Goal: Task Accomplishment & Management: Manage account settings

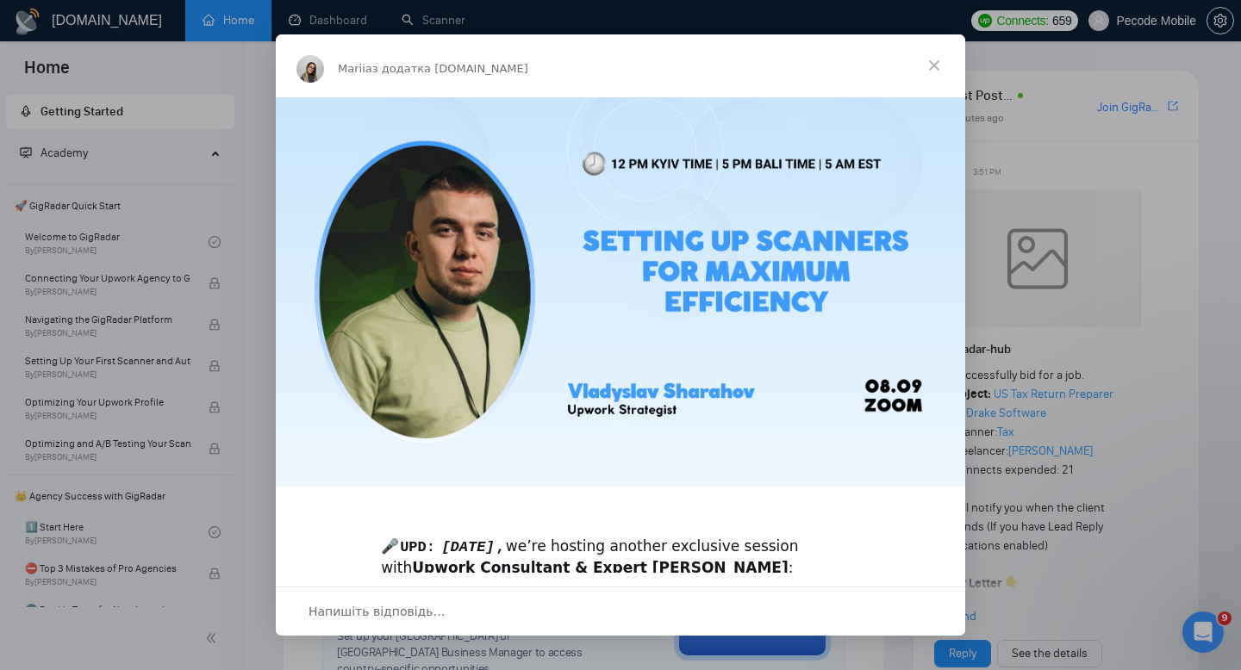
click at [959, 67] on span "Закрити" at bounding box center [934, 65] width 62 height 62
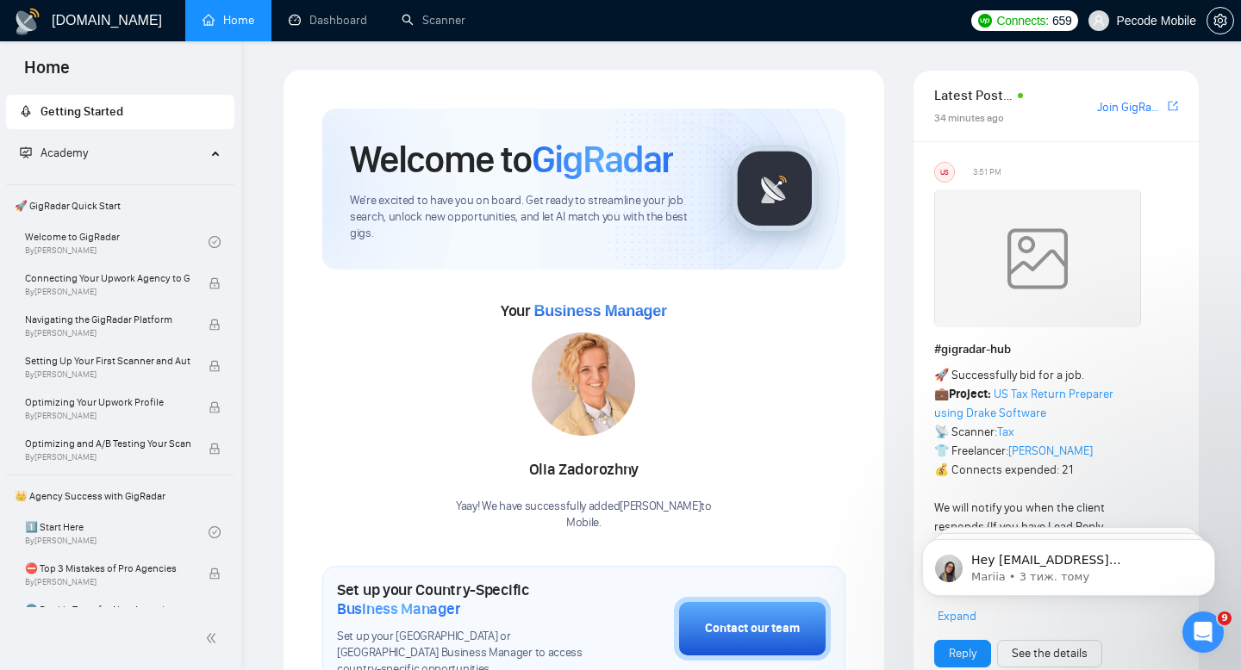
click at [1156, 28] on span "Pecode Mobile" at bounding box center [1142, 20] width 128 height 55
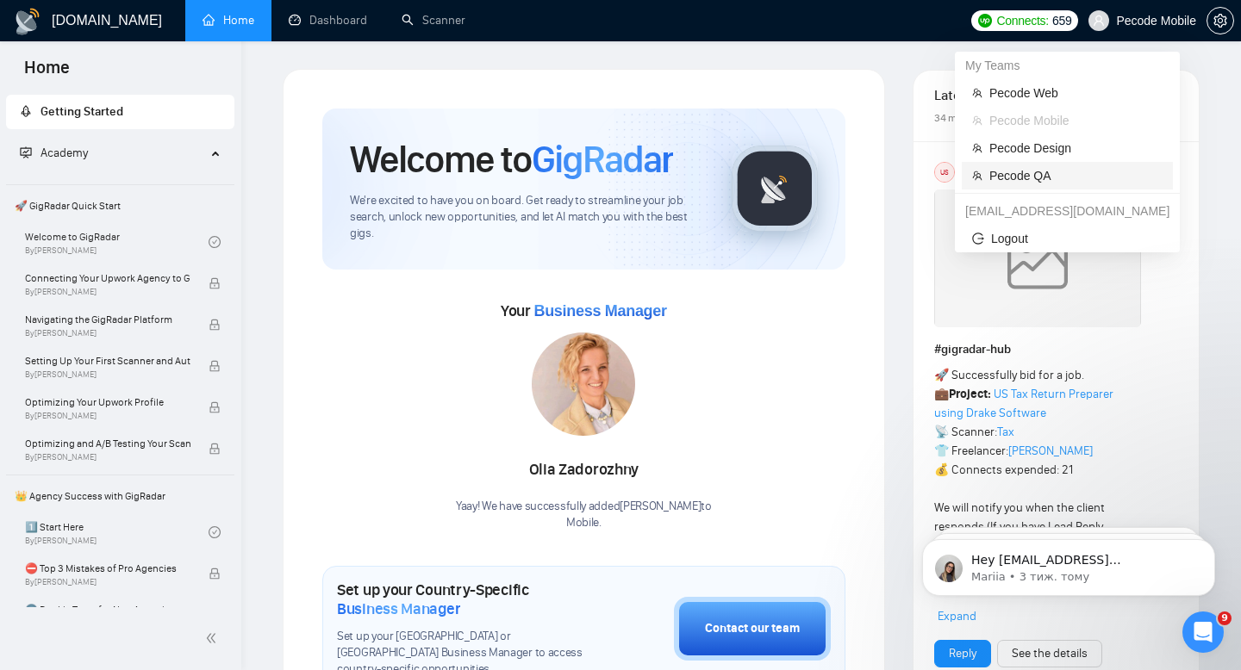
click at [1071, 179] on span "Pecode QA" at bounding box center [1075, 175] width 173 height 19
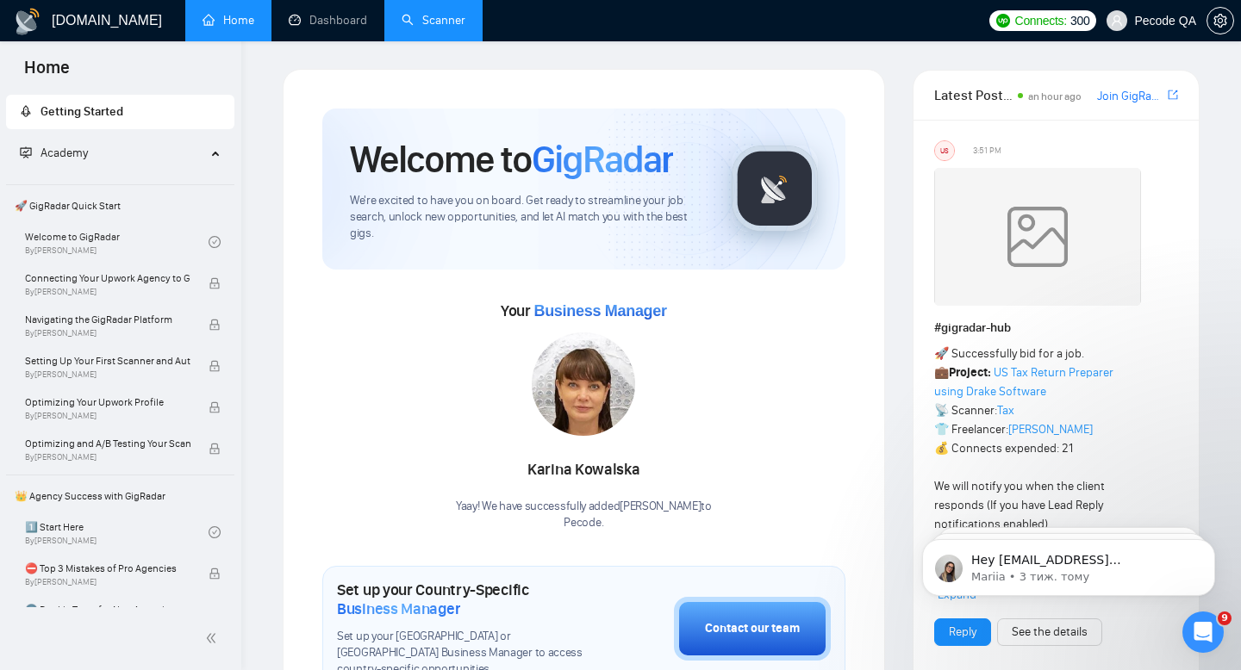
click at [457, 21] on link "Scanner" at bounding box center [433, 20] width 64 height 15
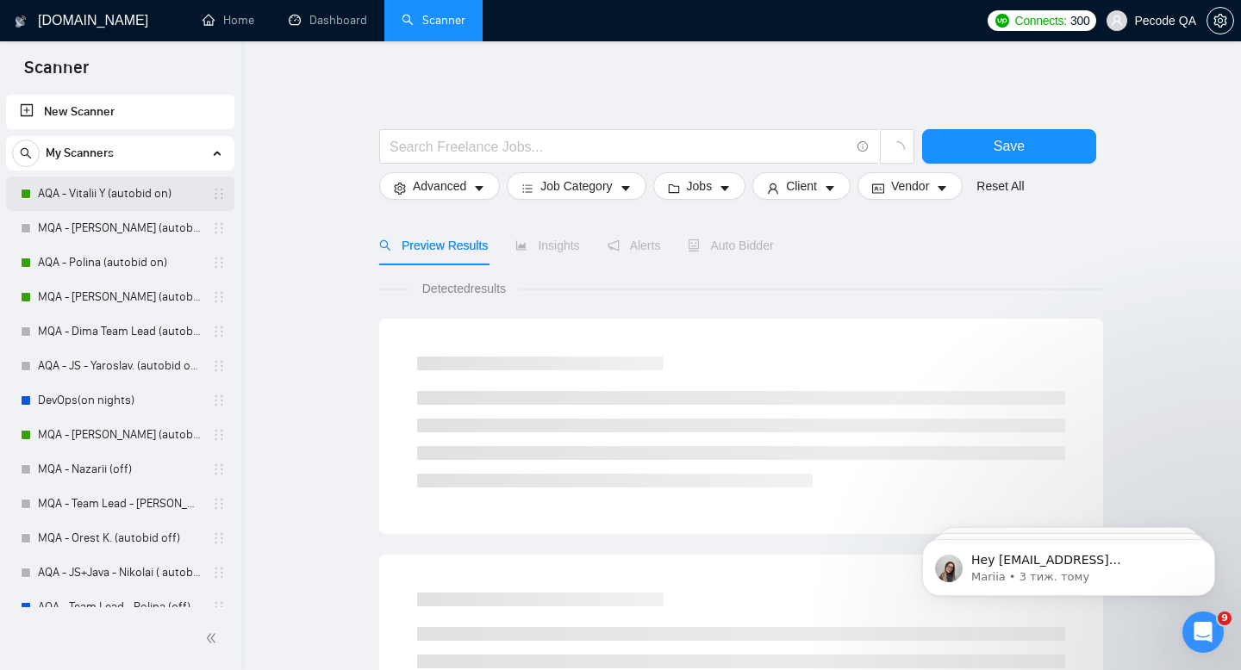
click at [127, 193] on link "AQA - Vitalii Y (autobid on)" at bounding box center [120, 194] width 164 height 34
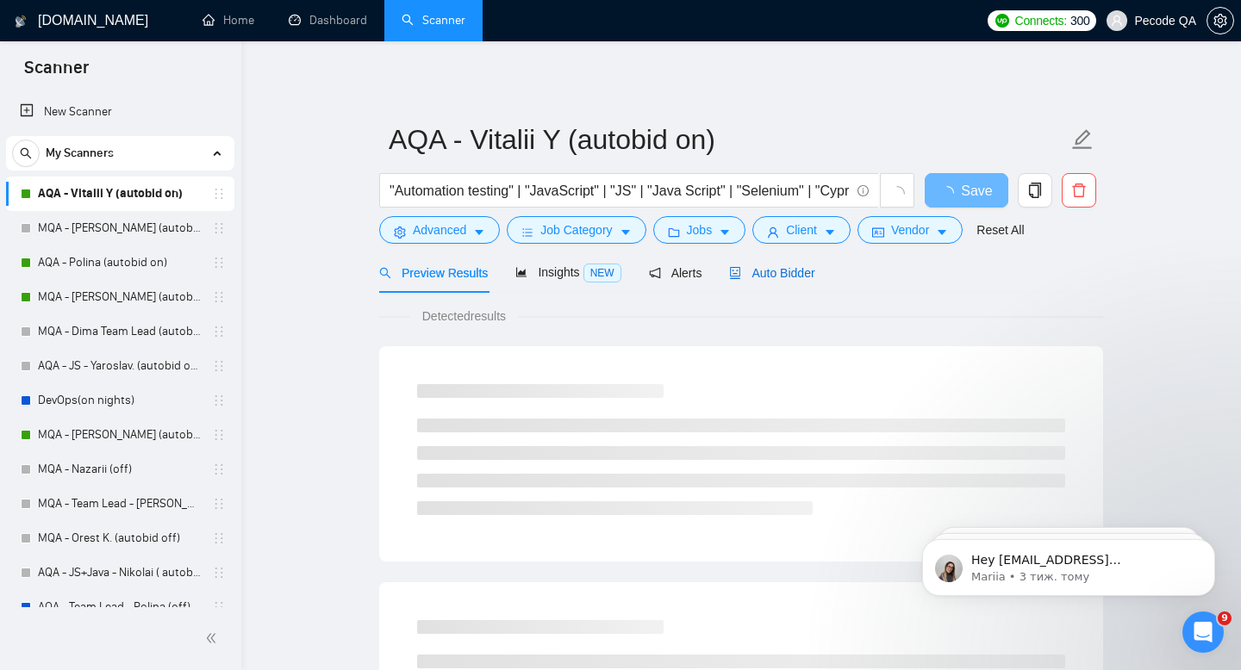
click at [762, 277] on span "Auto Bidder" at bounding box center [771, 273] width 85 height 14
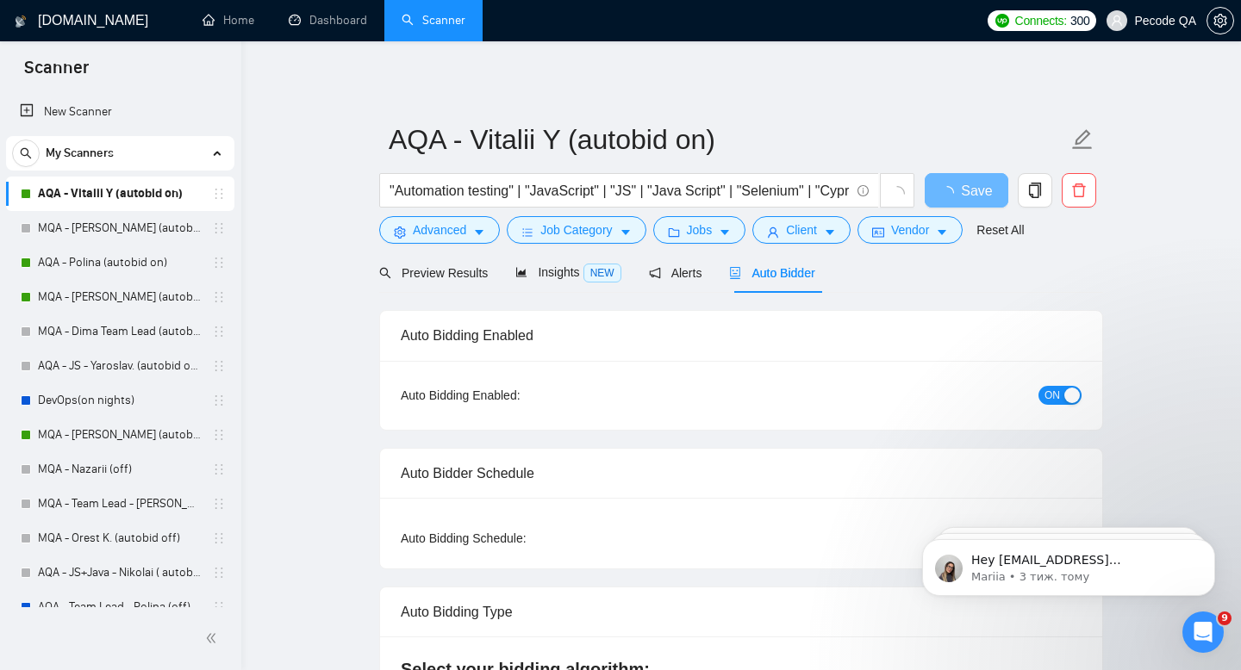
radio input "false"
radio input "true"
checkbox input "true"
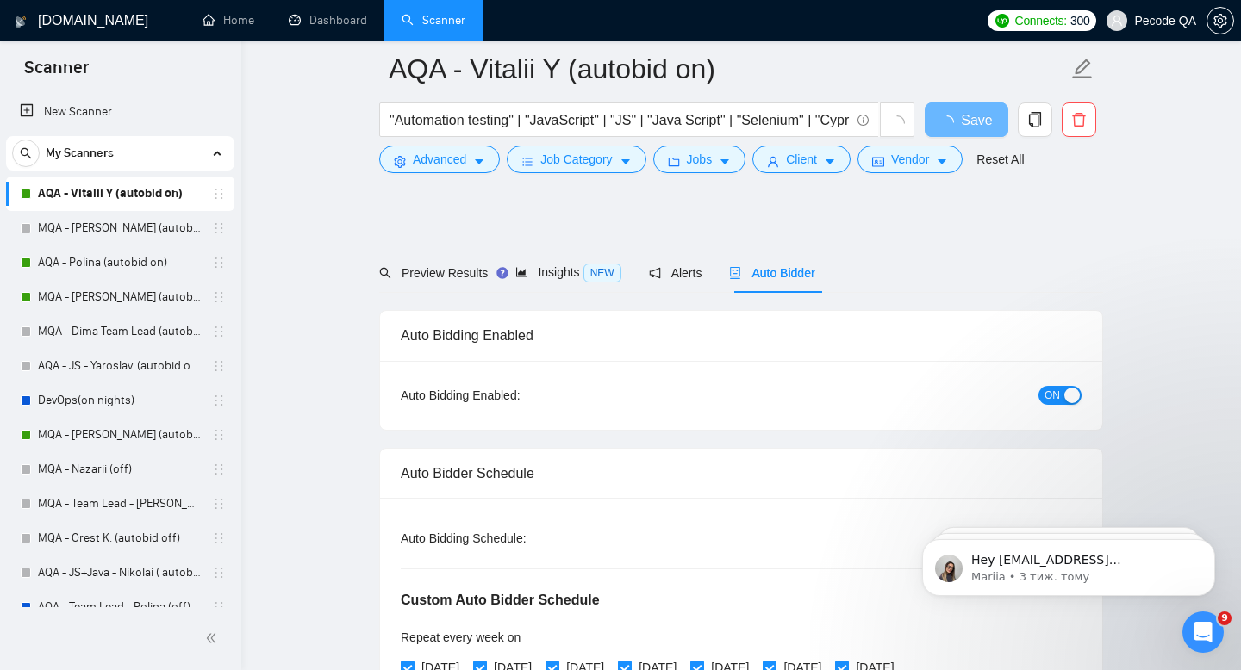
click at [968, 529] on span "24/7" at bounding box center [979, 538] width 37 height 19
click at [961, 532] on input "24/7" at bounding box center [955, 539] width 14 height 14
radio input "true"
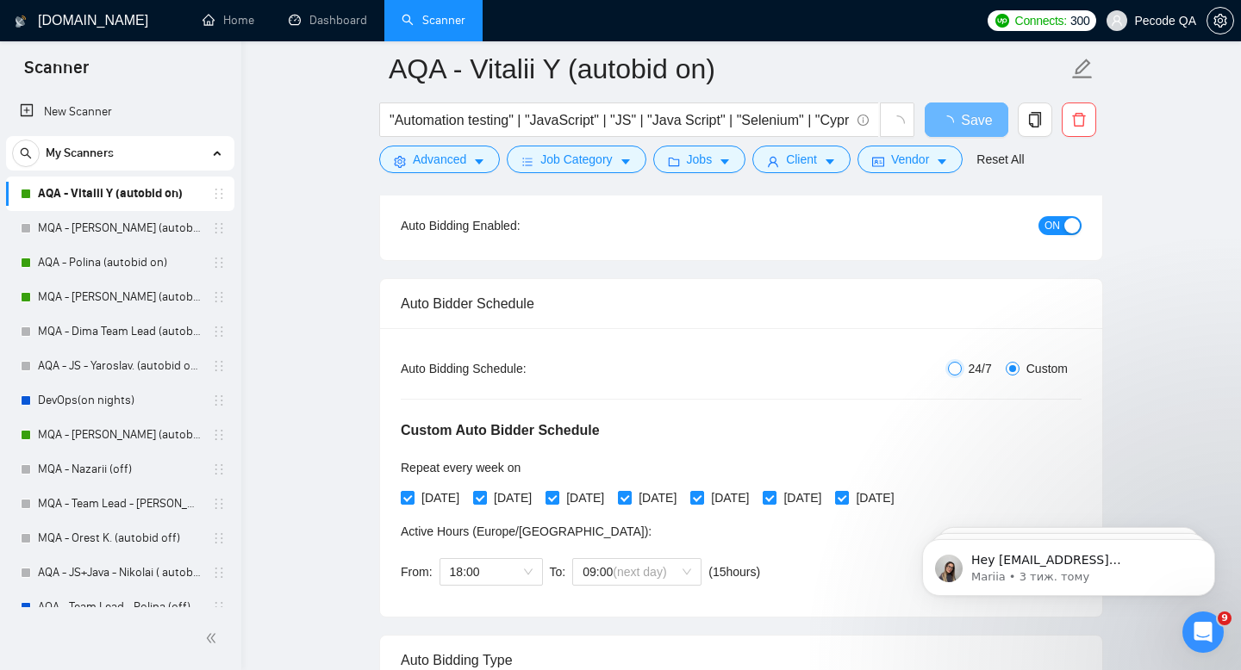
radio input "false"
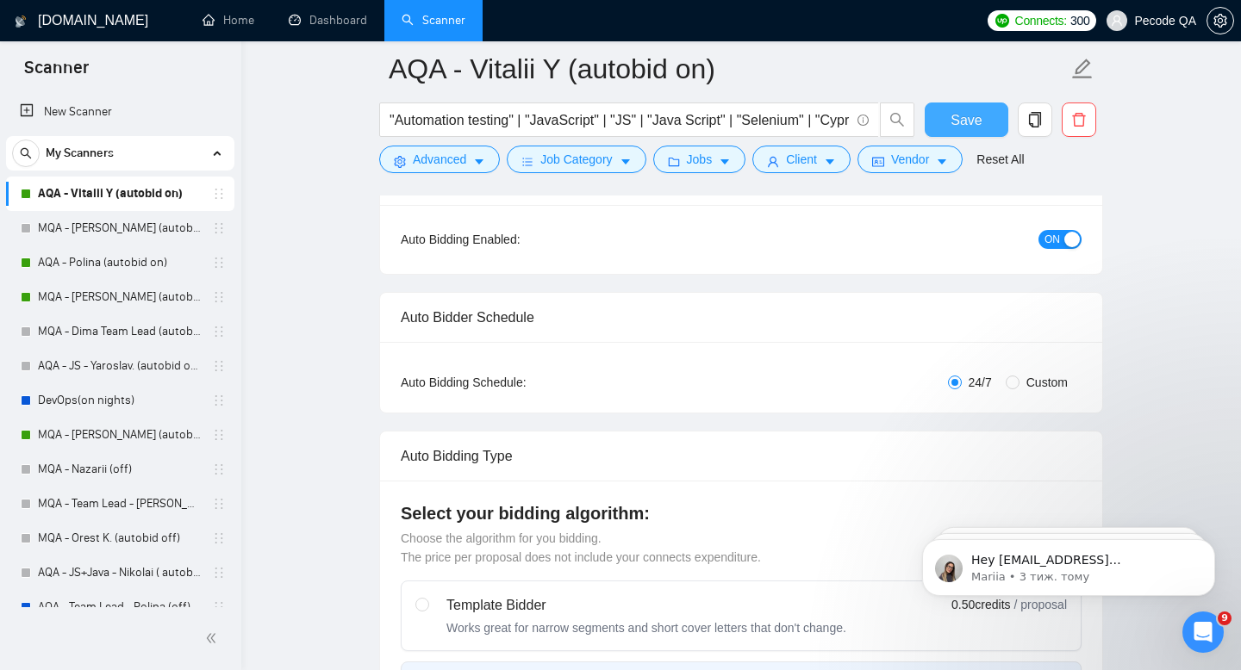
click at [969, 121] on span "Save" at bounding box center [965, 120] width 31 height 22
checkbox input "true"
click at [330, 14] on link "Dashboard" at bounding box center [328, 20] width 78 height 15
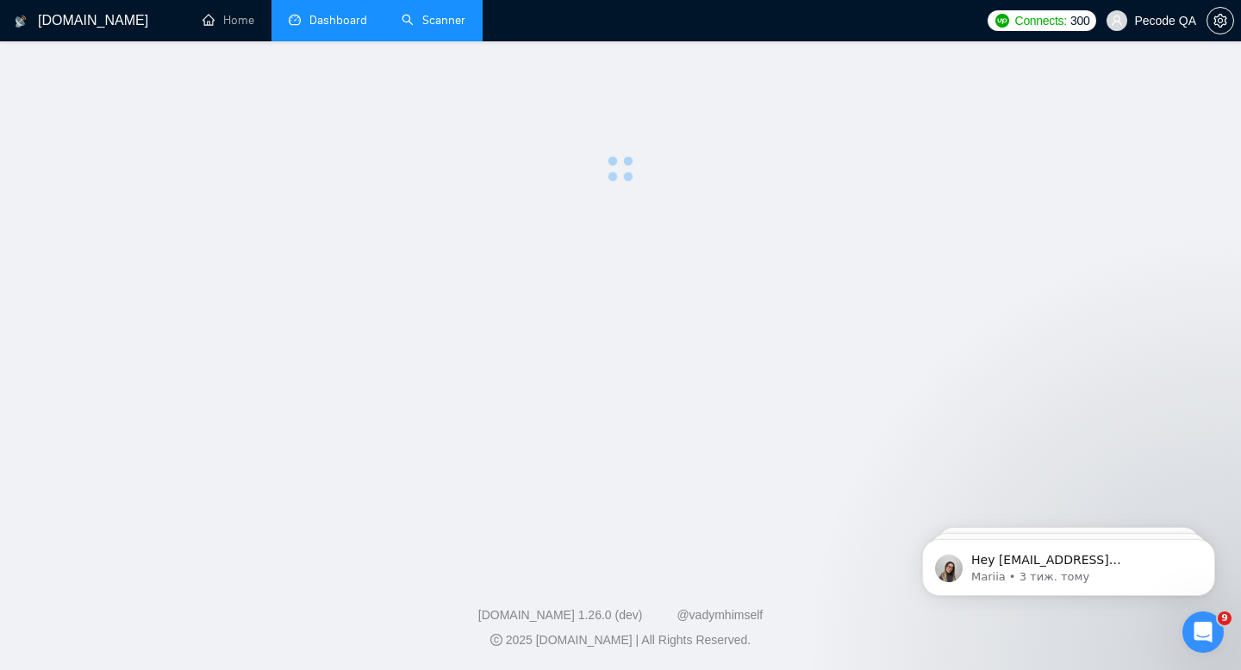
click at [442, 26] on link "Scanner" at bounding box center [433, 20] width 64 height 15
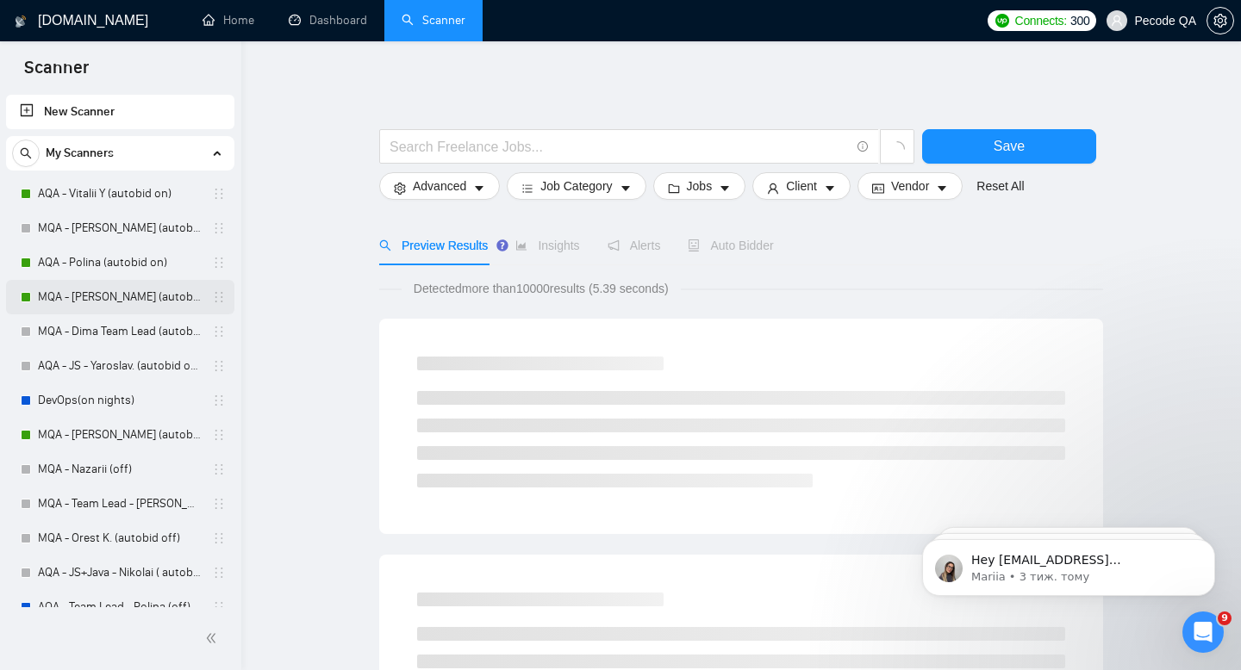
click at [128, 299] on link "MQA - [PERSON_NAME] (autobid on)" at bounding box center [120, 297] width 164 height 34
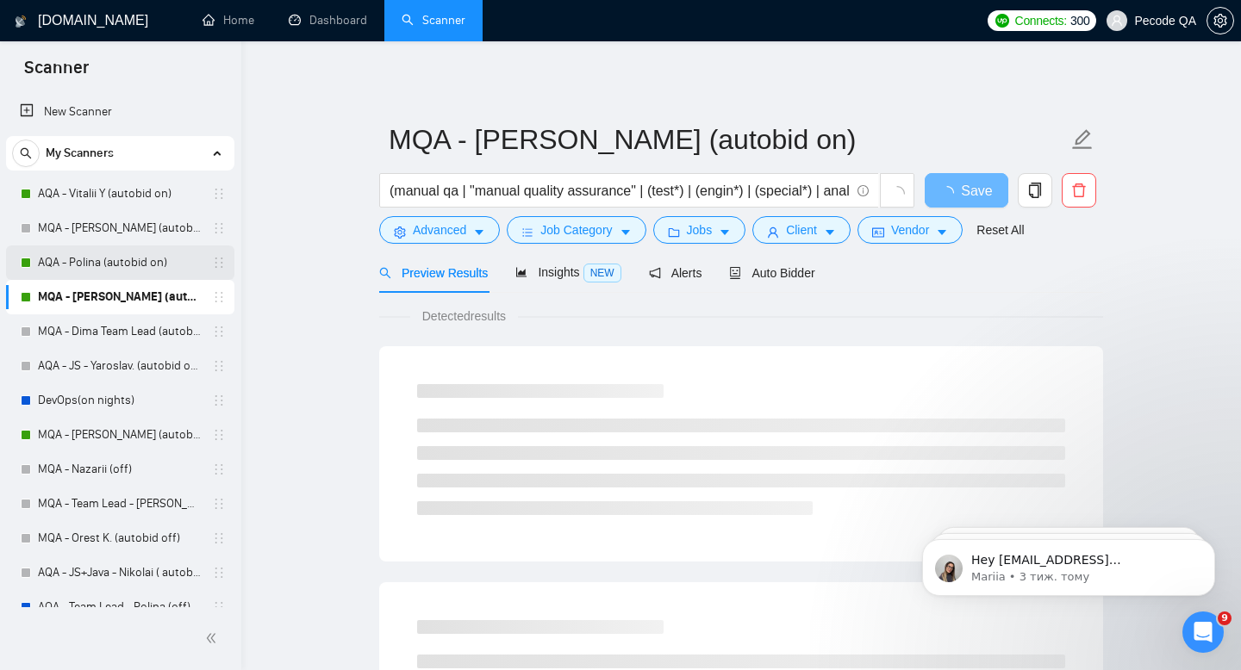
click at [136, 260] on link "AQA - Polina (autobid on)" at bounding box center [120, 263] width 164 height 34
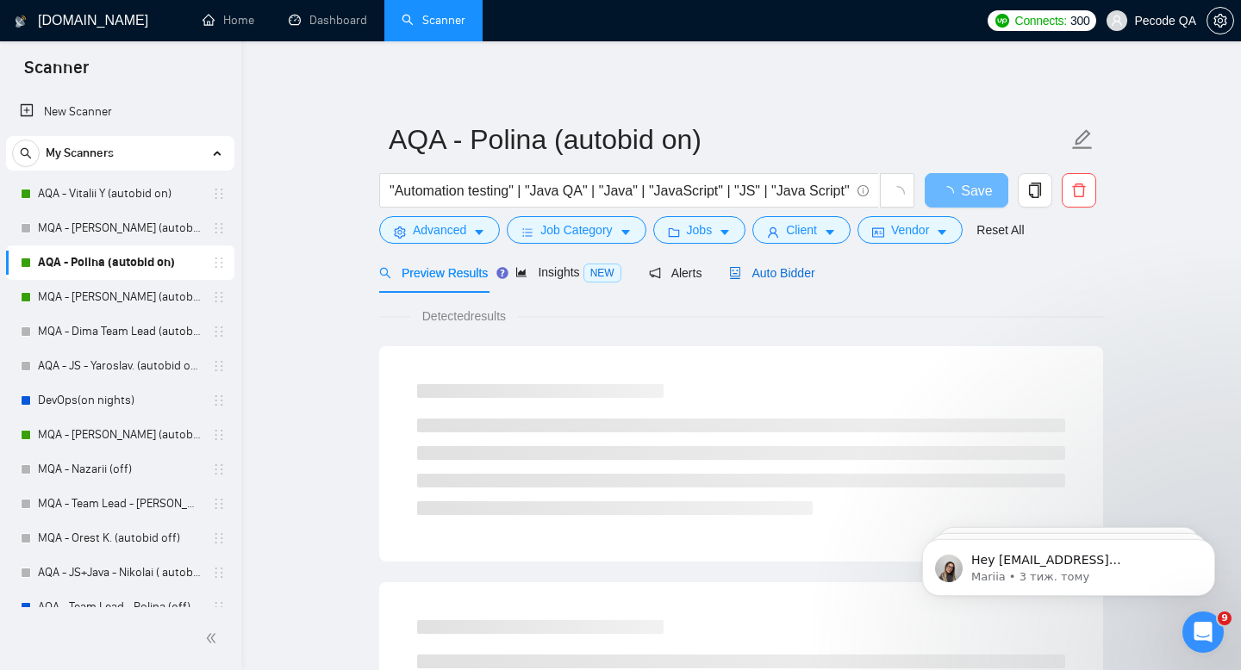
click at [793, 275] on span "Auto Bidder" at bounding box center [771, 273] width 85 height 14
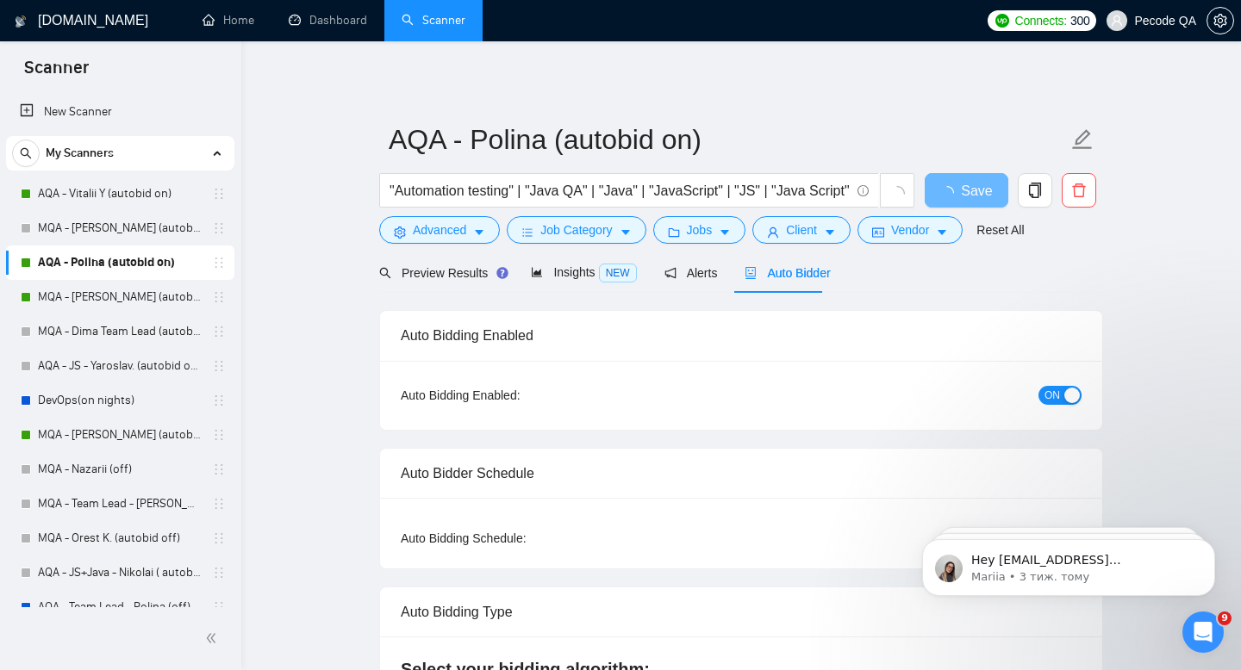
radio input "false"
radio input "true"
checkbox input "true"
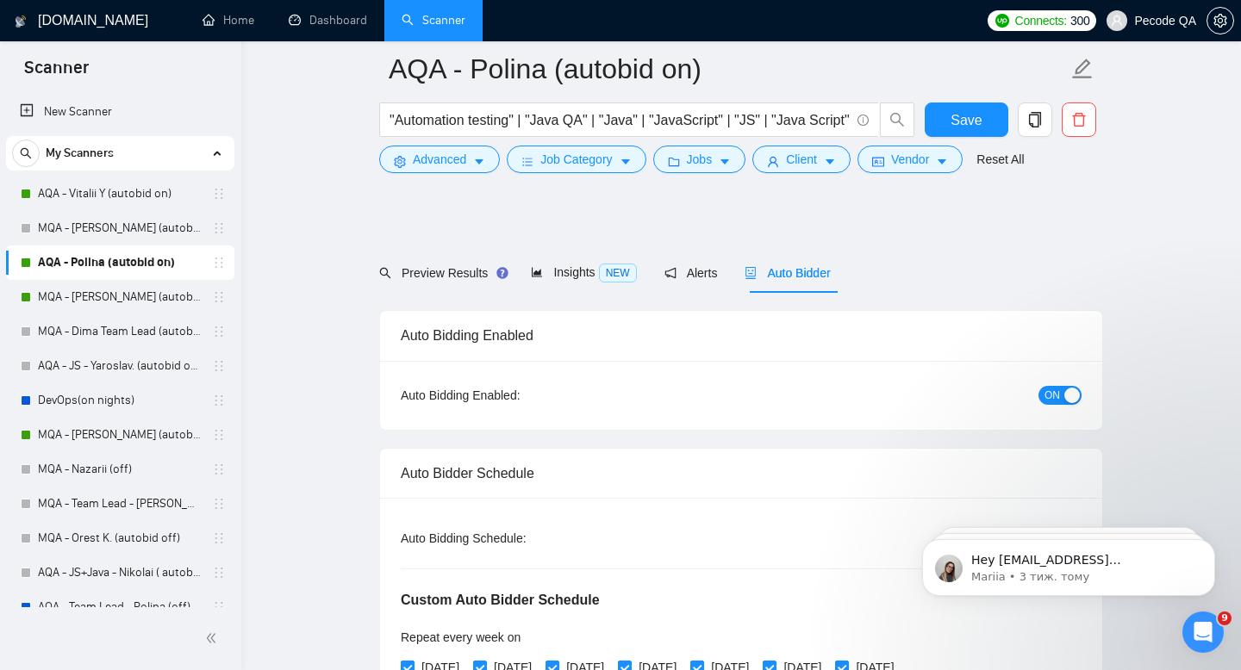
click at [961, 498] on div "Auto Bidding Type: Automated (recommended) Semi-automated Auto Bidding Schedule…" at bounding box center [741, 642] width 722 height 289
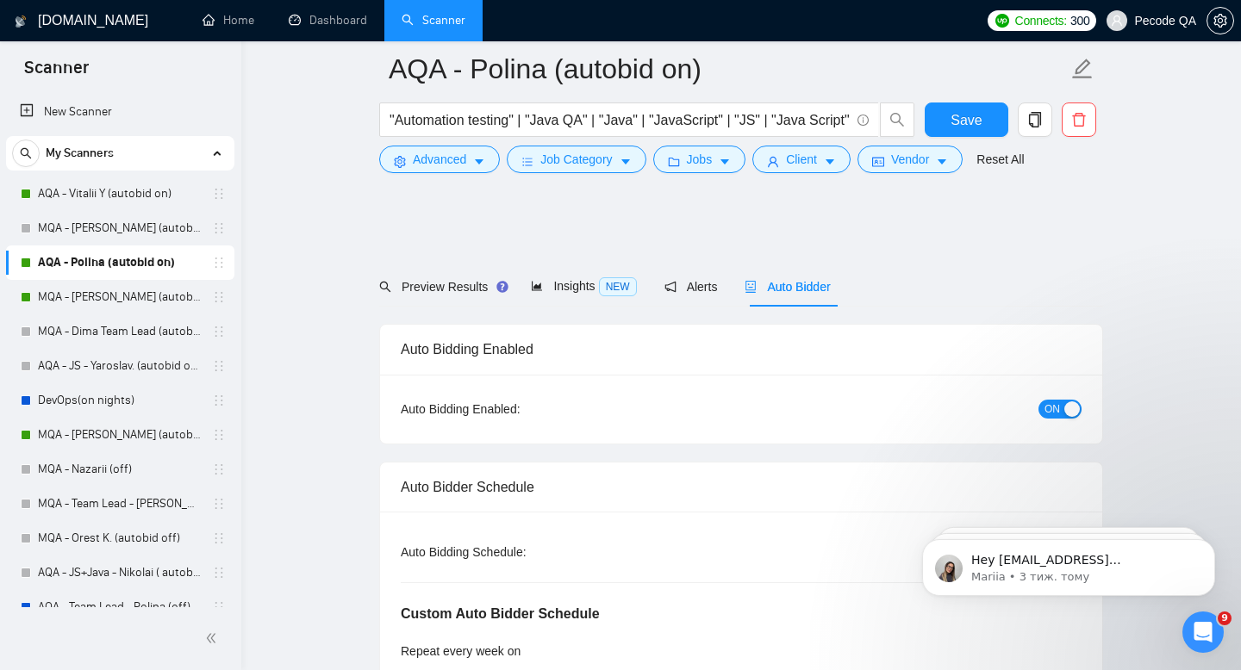
scroll to position [159, 0]
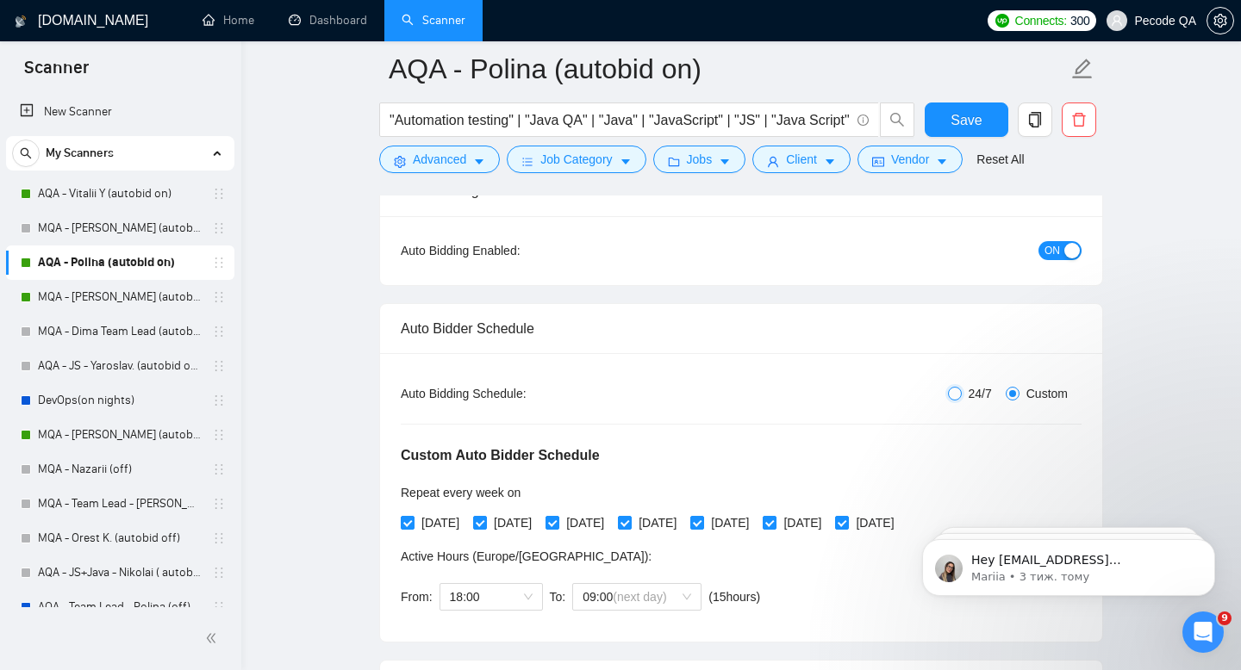
click at [956, 391] on input "24/7" at bounding box center [955, 394] width 14 height 14
radio input "true"
radio input "false"
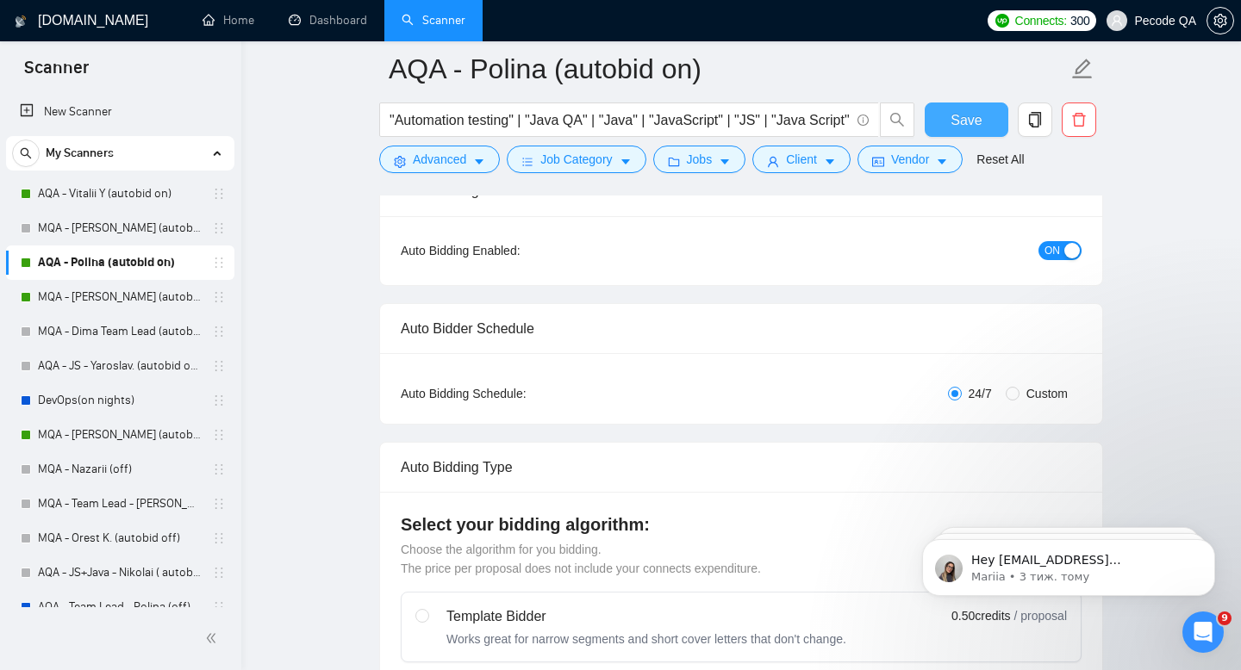
click at [970, 118] on span "Save" at bounding box center [965, 120] width 31 height 22
click at [343, 25] on link "Dashboard" at bounding box center [328, 20] width 78 height 15
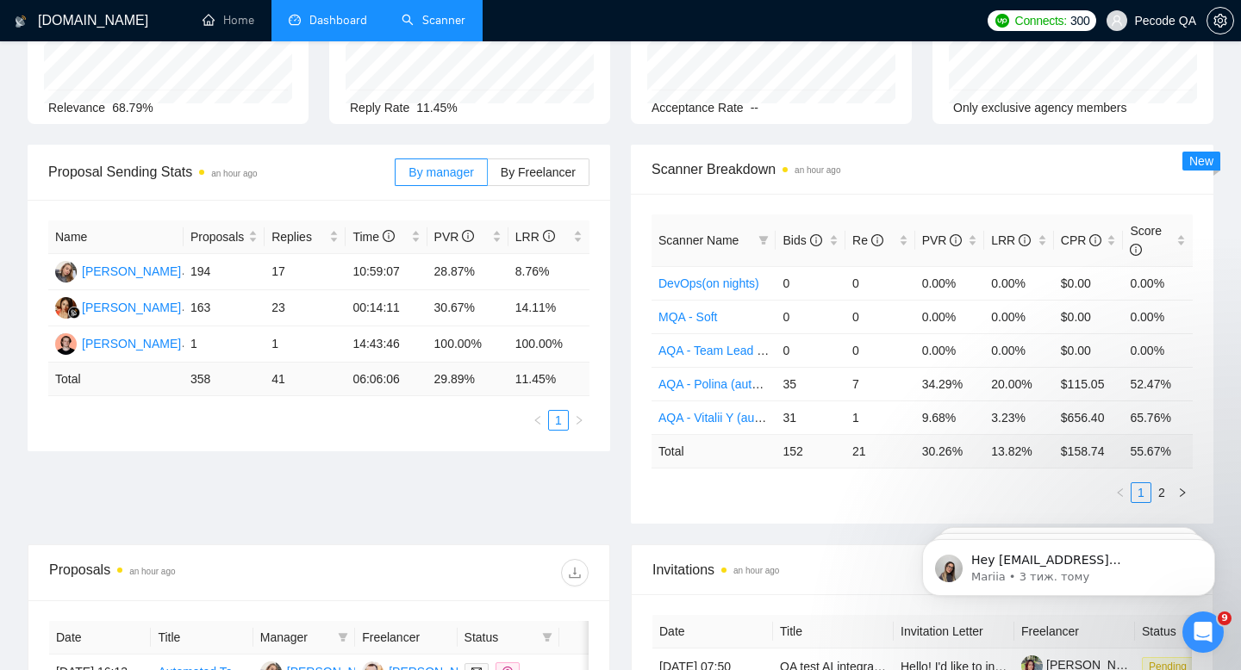
click at [424, 13] on link "Scanner" at bounding box center [433, 20] width 64 height 15
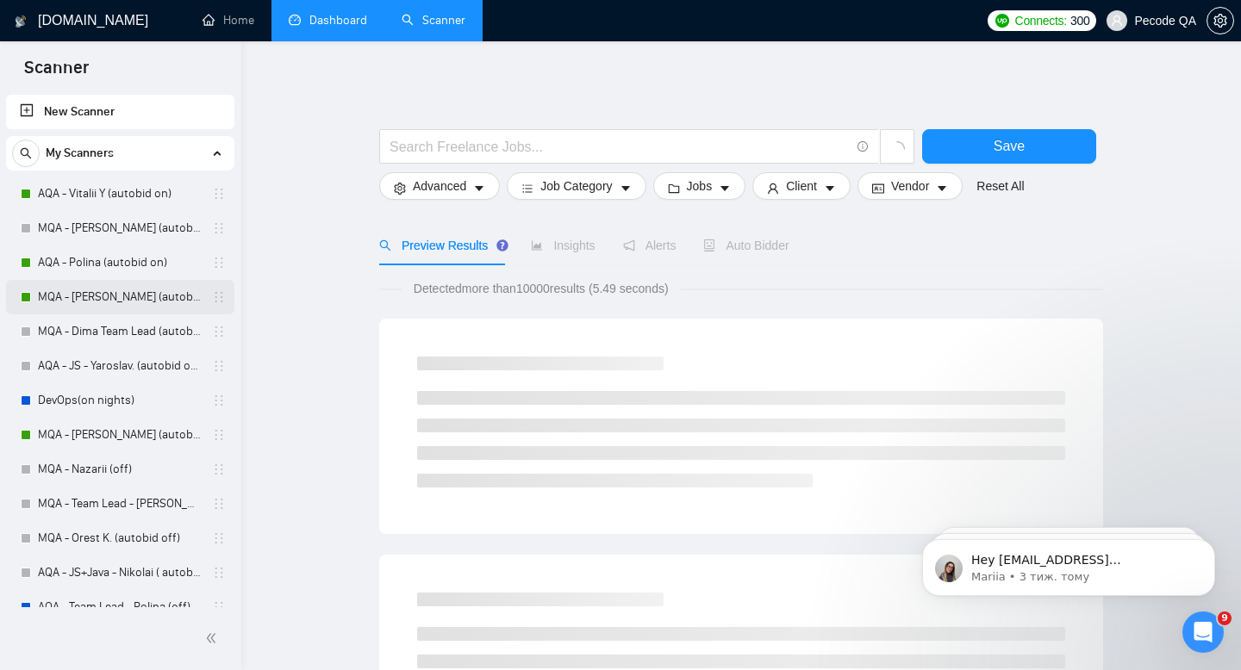
click at [136, 290] on link "MQA - [PERSON_NAME] (autobid on)" at bounding box center [120, 297] width 164 height 34
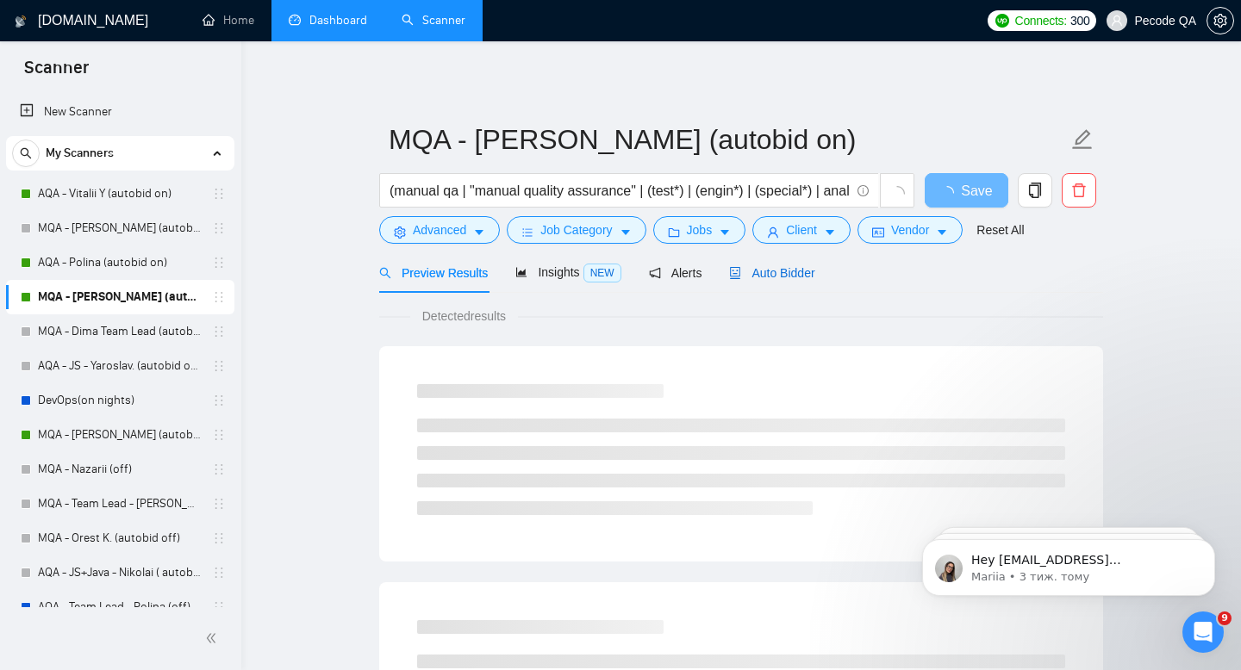
click at [798, 271] on span "Auto Bidder" at bounding box center [771, 273] width 85 height 14
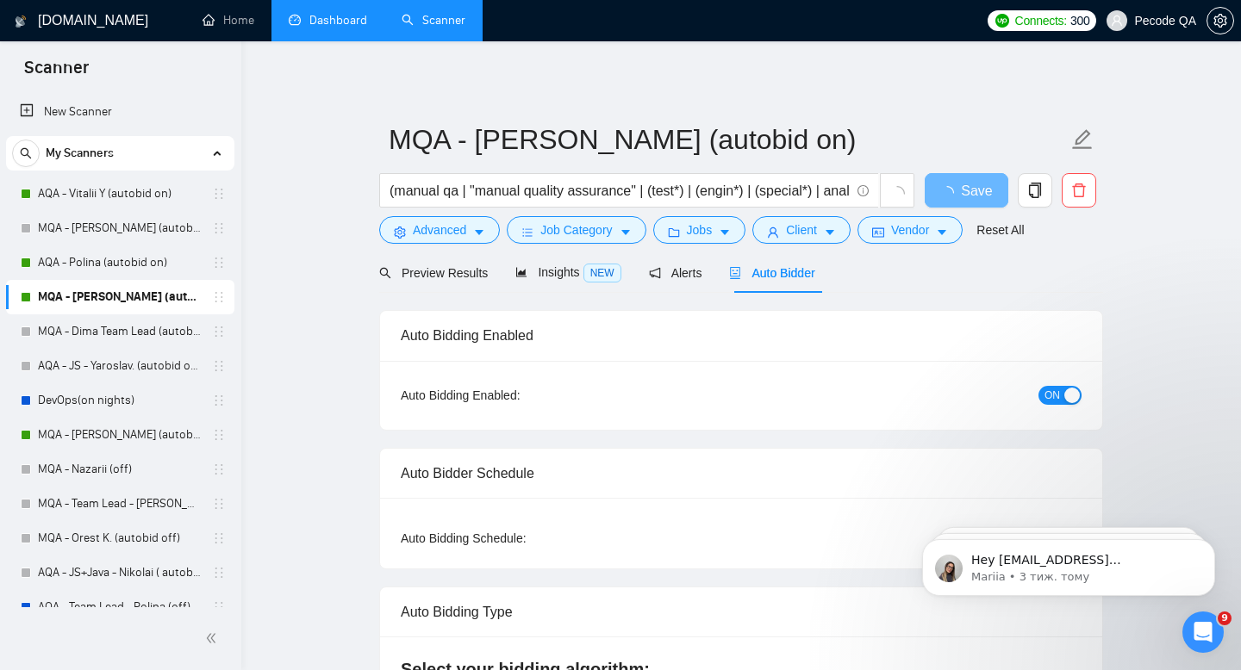
radio input "false"
radio input "true"
checkbox input "true"
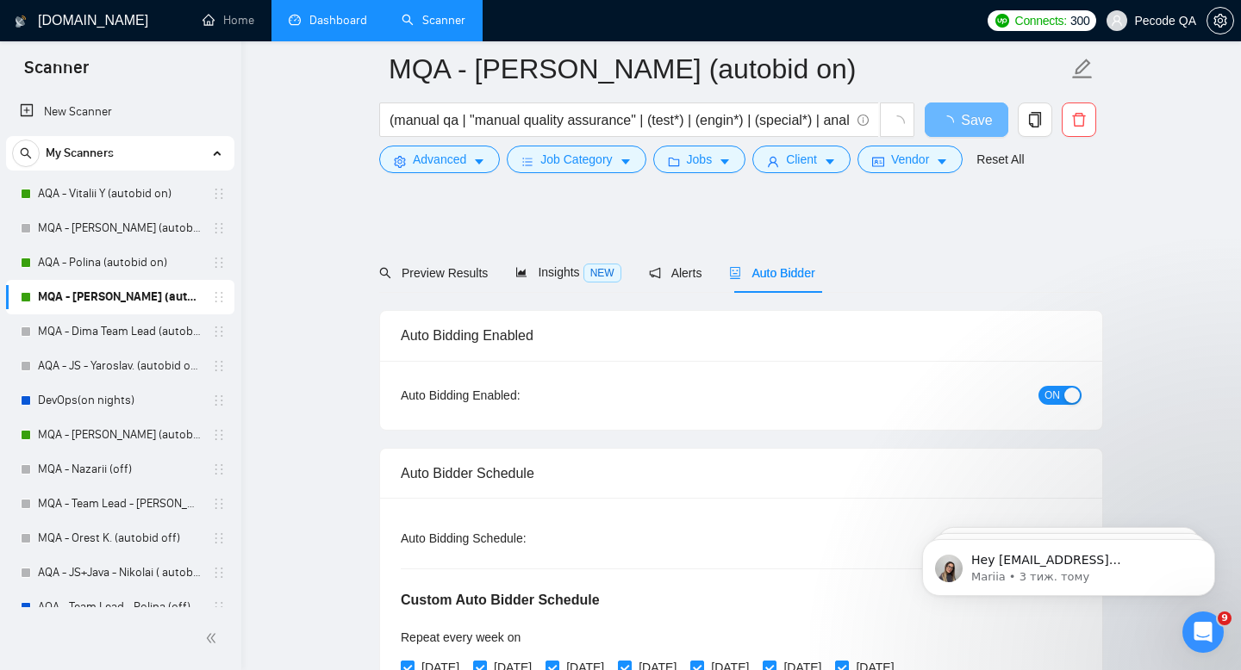
scroll to position [112, 0]
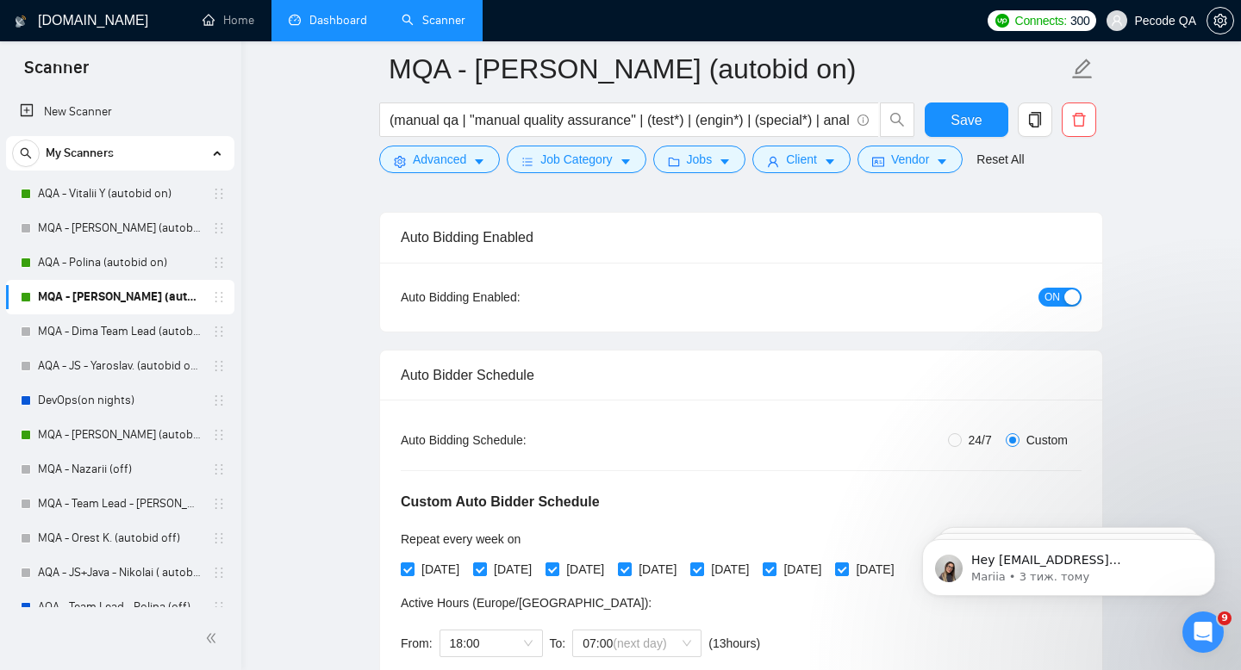
click at [976, 440] on span "24/7" at bounding box center [979, 440] width 37 height 19
click at [961, 440] on input "24/7" at bounding box center [955, 440] width 14 height 14
radio input "true"
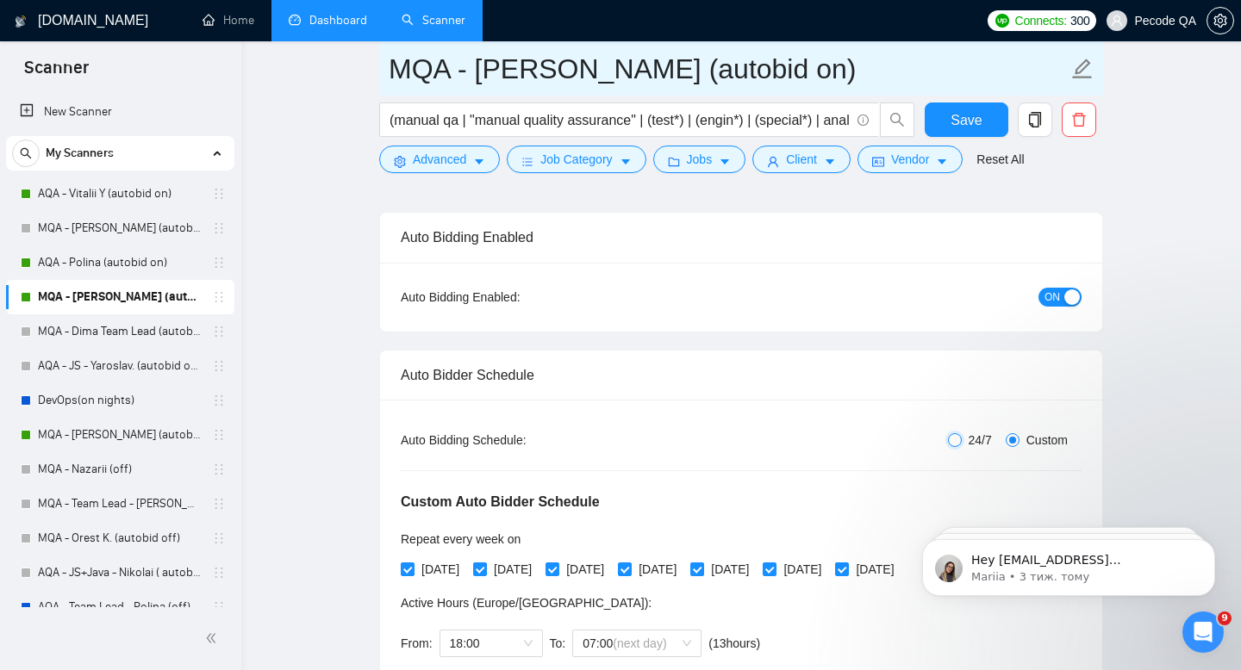
radio input "false"
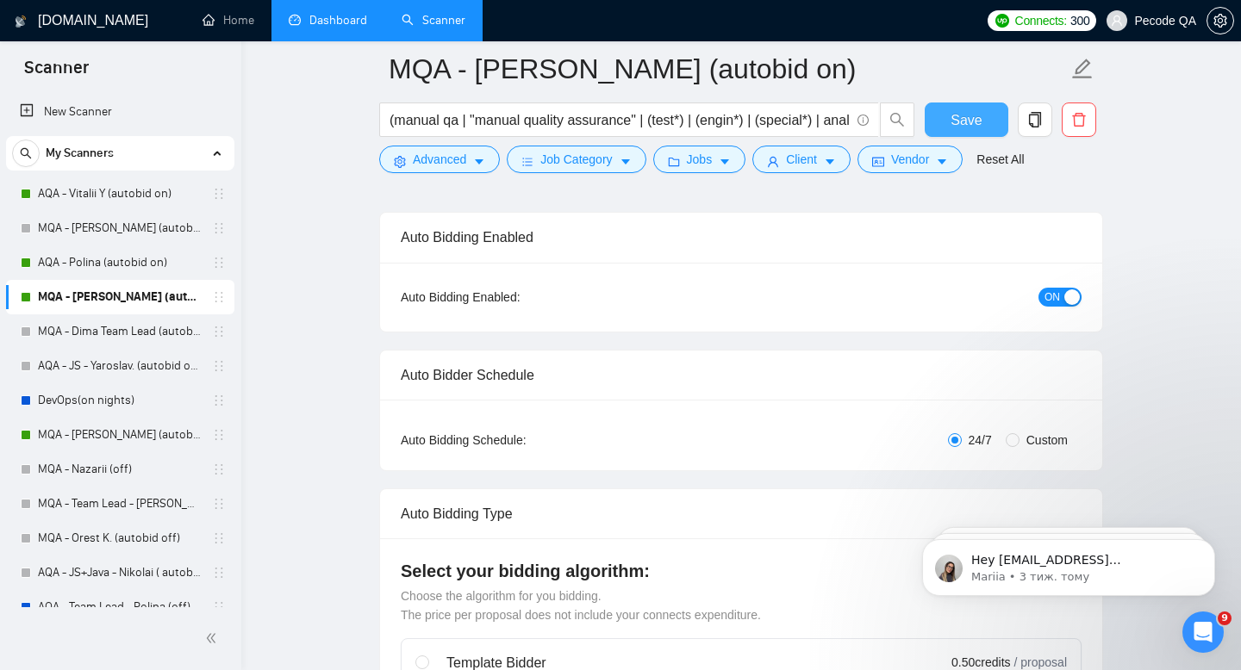
click at [980, 115] on span "Save" at bounding box center [965, 120] width 31 height 22
click at [349, 17] on link "Dashboard" at bounding box center [328, 20] width 78 height 15
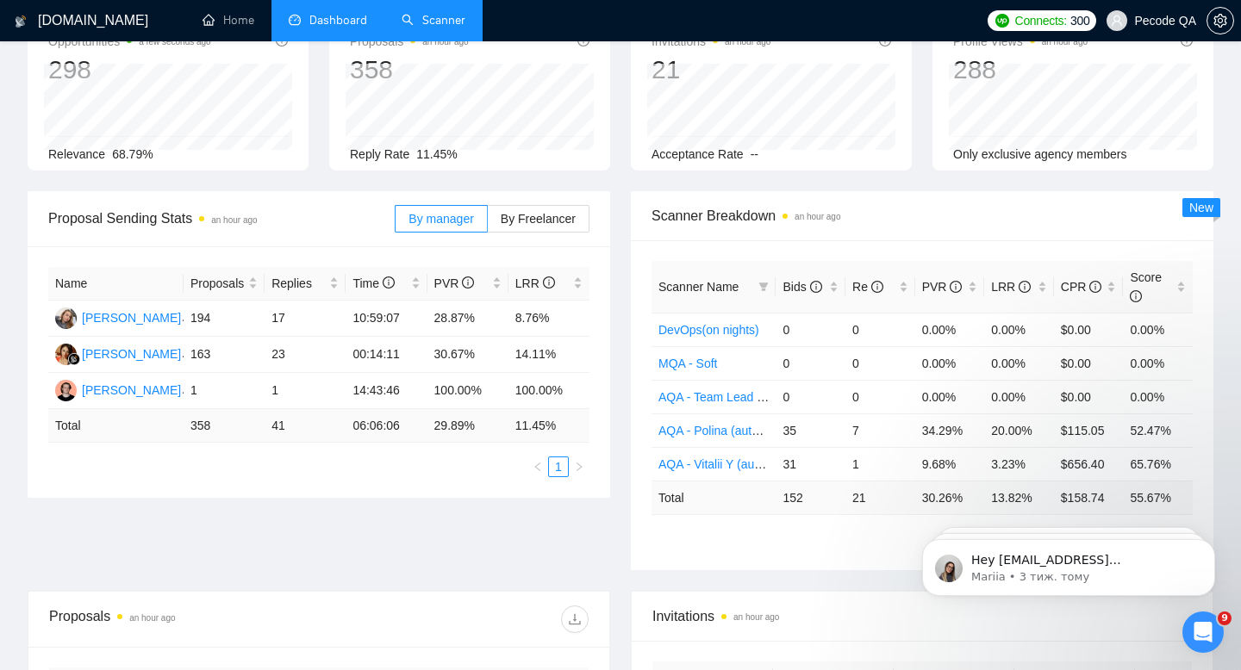
click at [437, 19] on link "Scanner" at bounding box center [433, 20] width 64 height 15
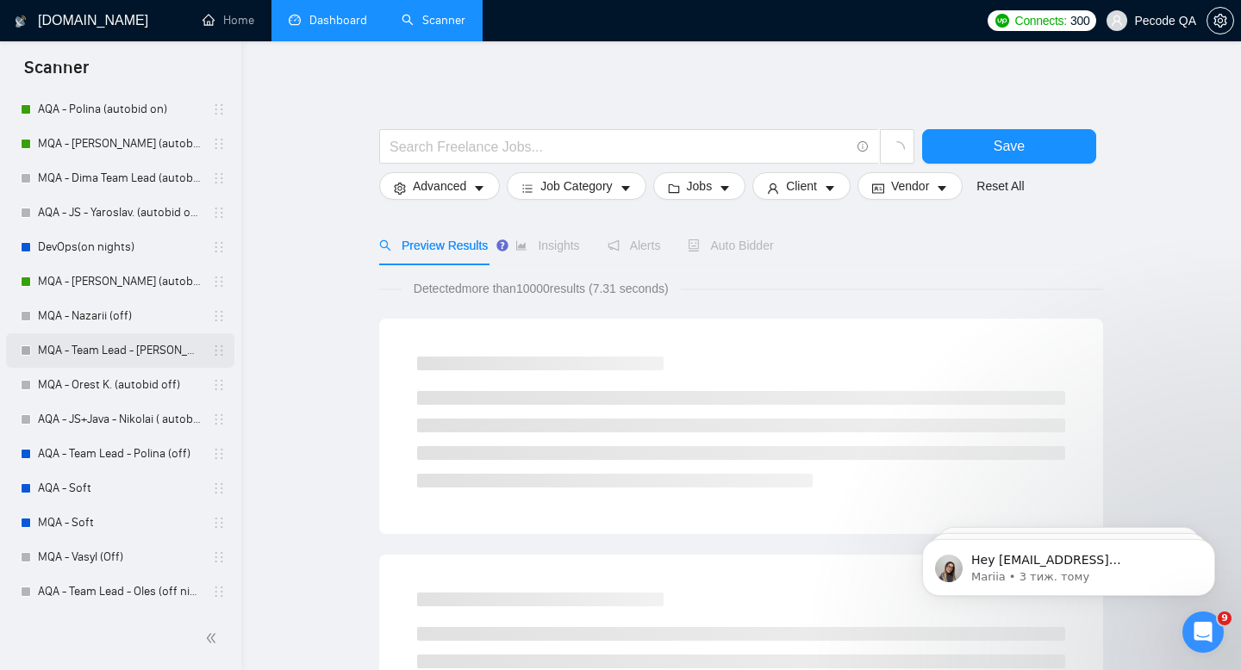
scroll to position [204, 0]
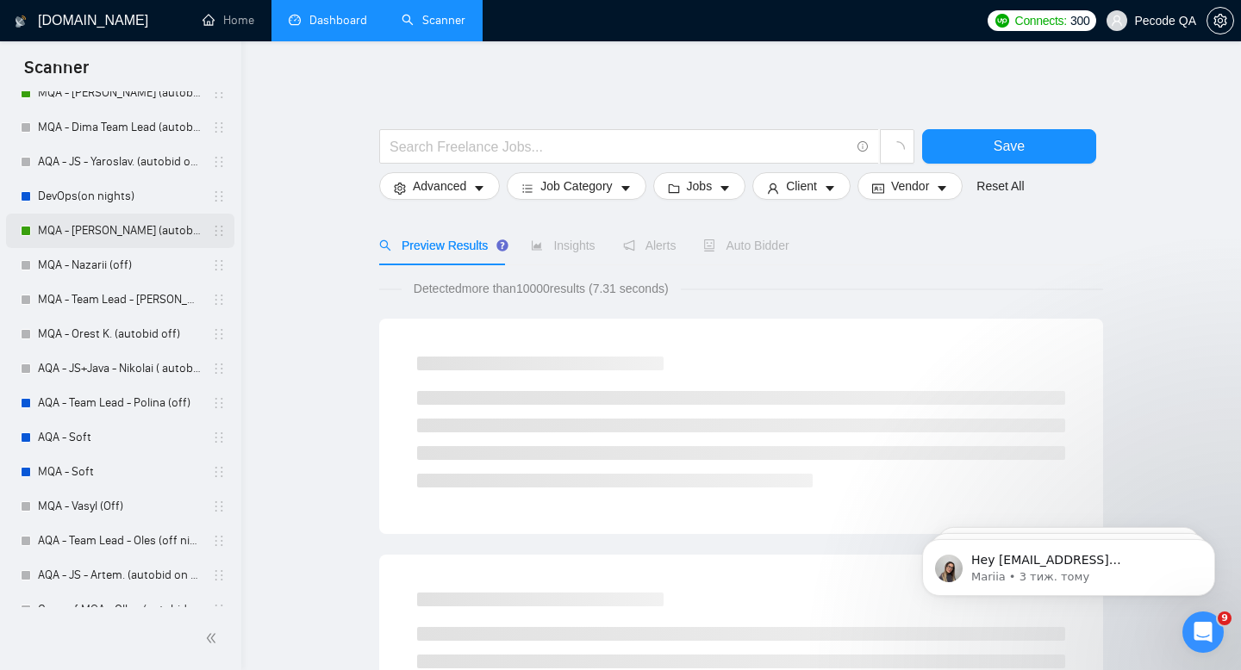
click at [146, 228] on link "MQA - [PERSON_NAME] (autobid Off)" at bounding box center [120, 231] width 164 height 34
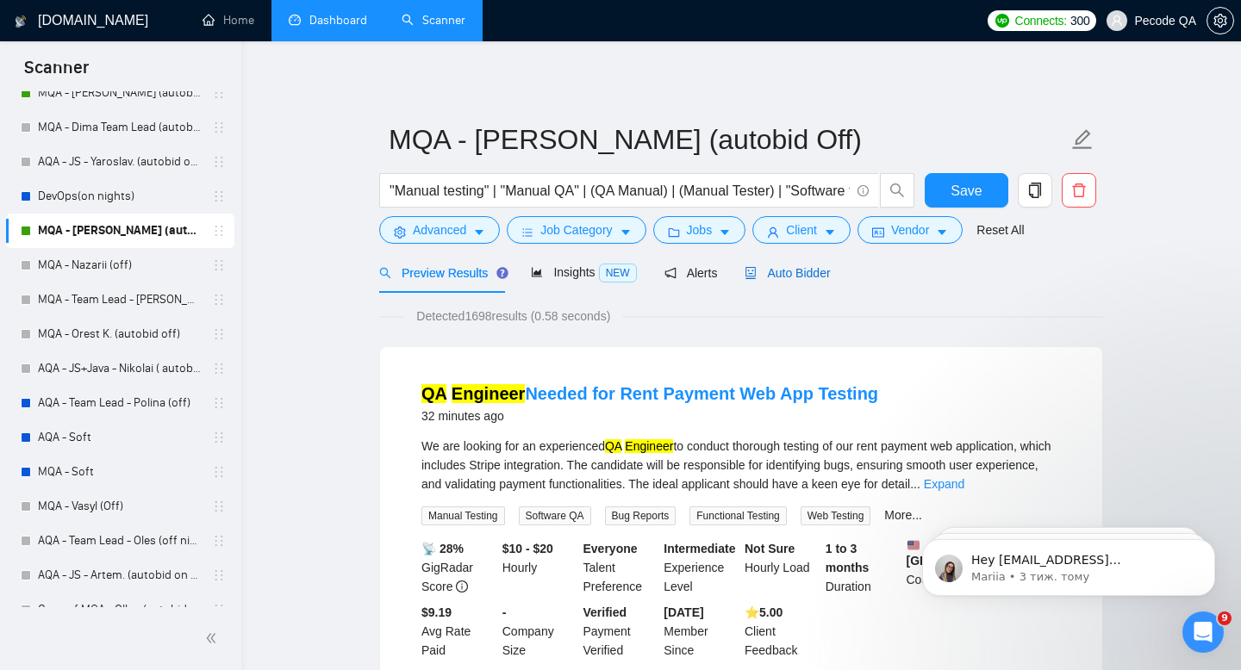
click at [787, 279] on span "Auto Bidder" at bounding box center [786, 273] width 85 height 14
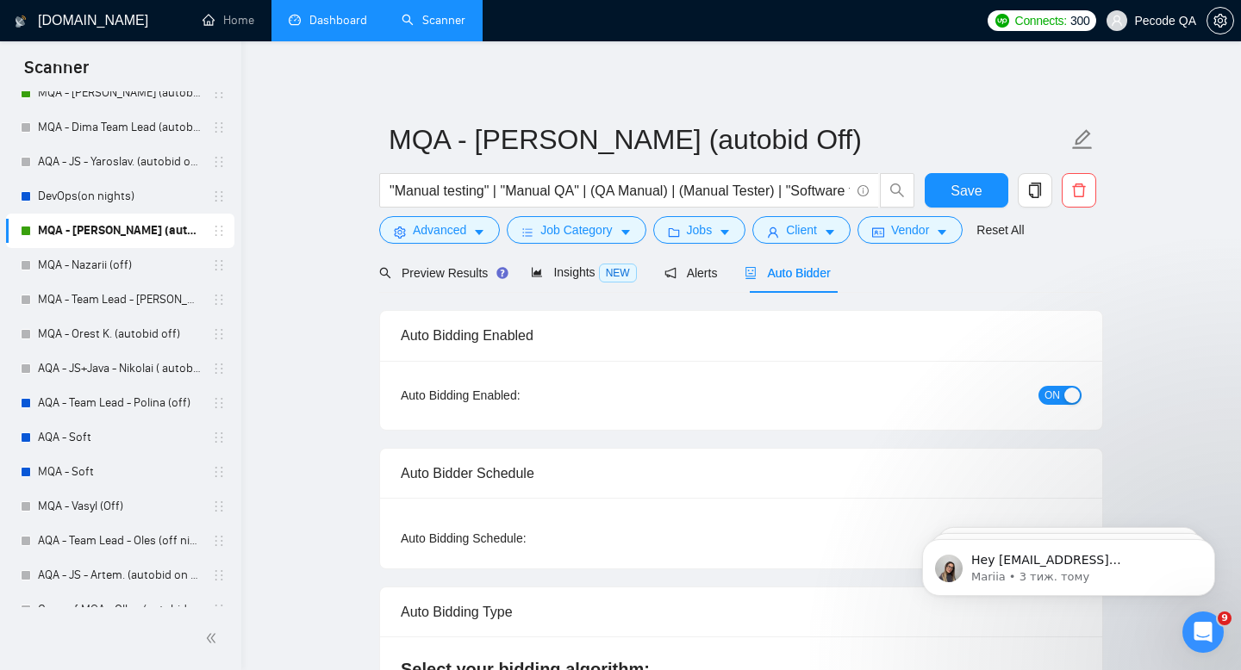
radio input "false"
radio input "true"
checkbox input "true"
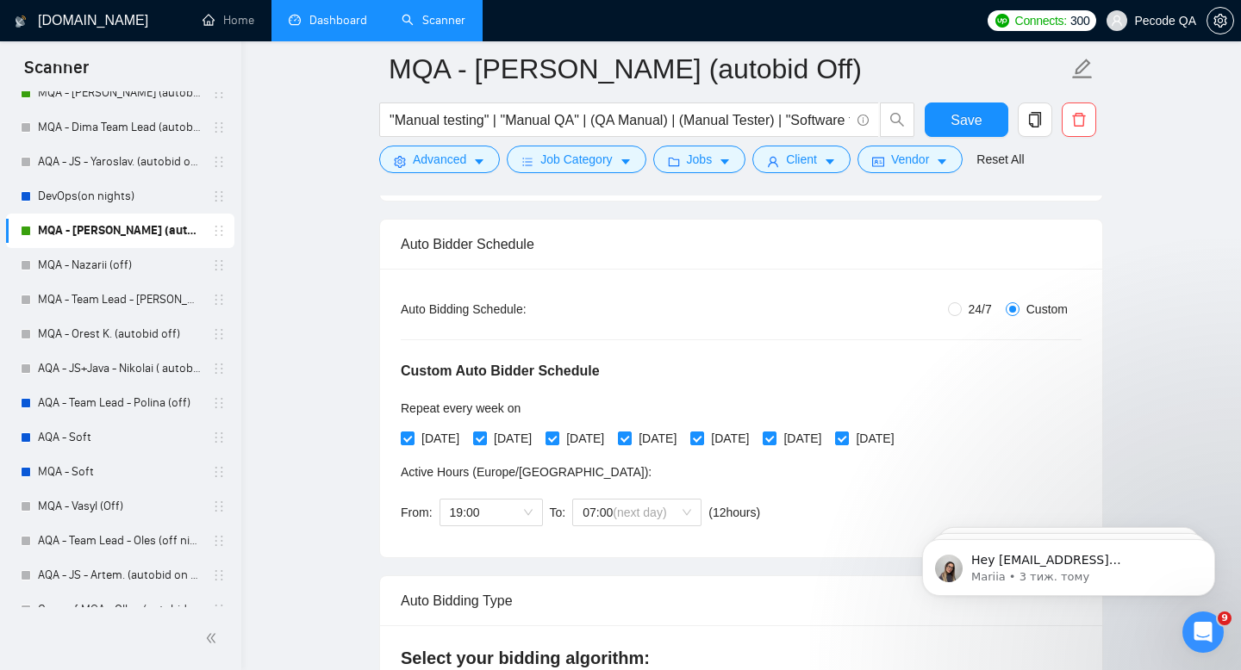
scroll to position [246, 0]
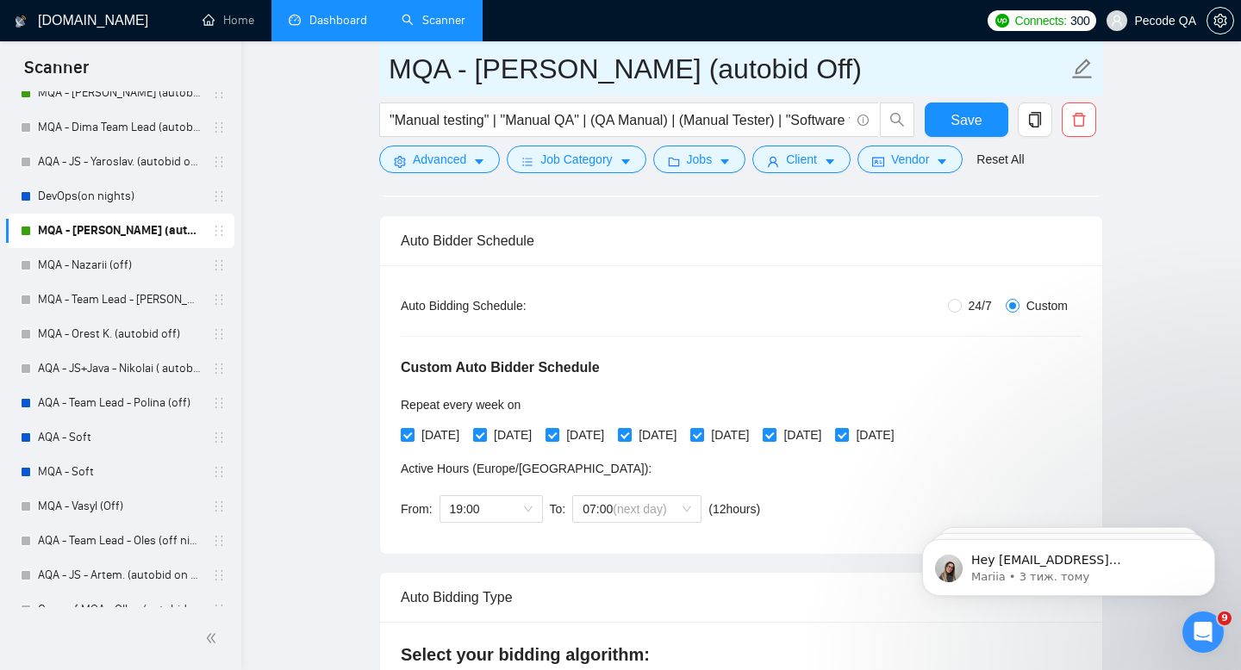
click at [778, 79] on input "MQA - [PERSON_NAME] (autobid Off)" at bounding box center [728, 68] width 679 height 43
type input "MQA - [PERSON_NAME] (autobid On)"
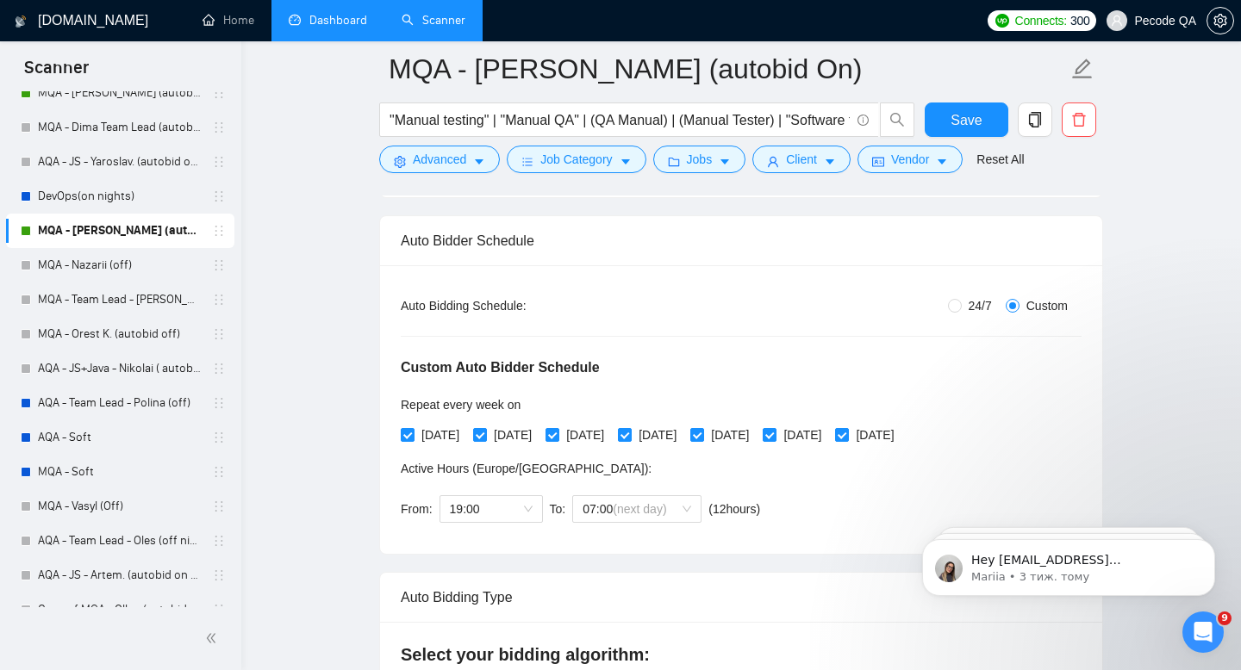
click at [952, 314] on label "24/7" at bounding box center [973, 305] width 51 height 19
click at [952, 313] on input "24/7" at bounding box center [955, 306] width 14 height 14
radio input "true"
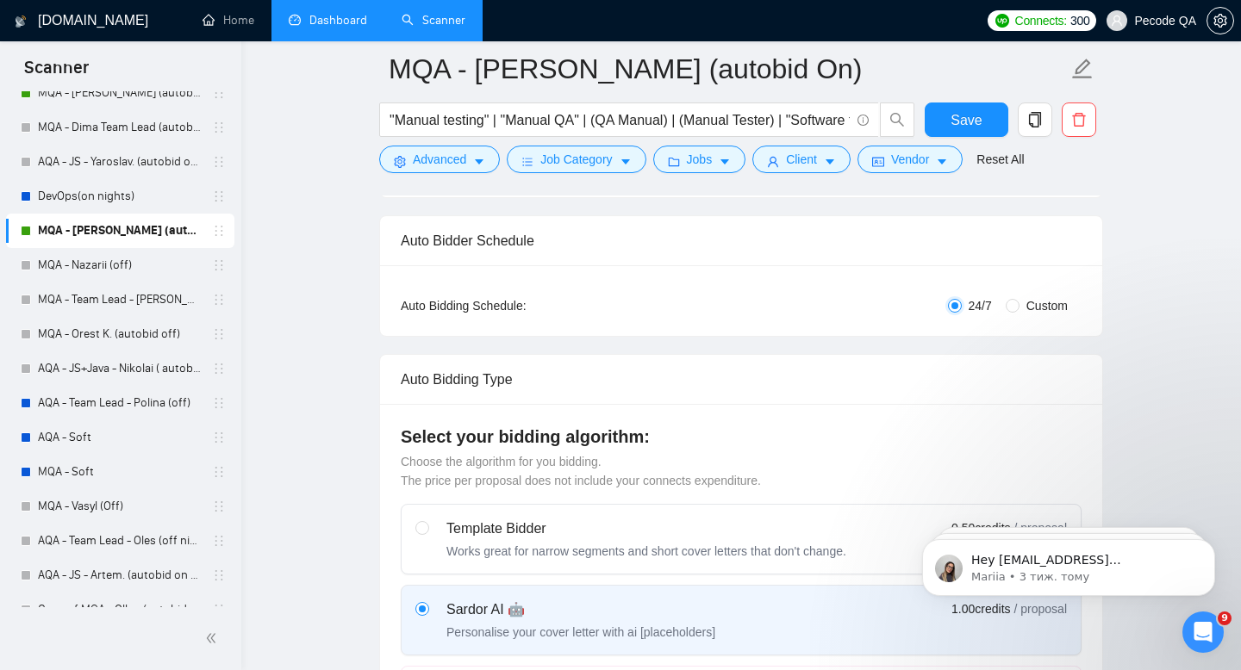
radio input "false"
click at [965, 120] on span "Save" at bounding box center [965, 120] width 31 height 22
checkbox input "true"
click at [965, 120] on span "Save" at bounding box center [965, 120] width 31 height 22
checkbox input "true"
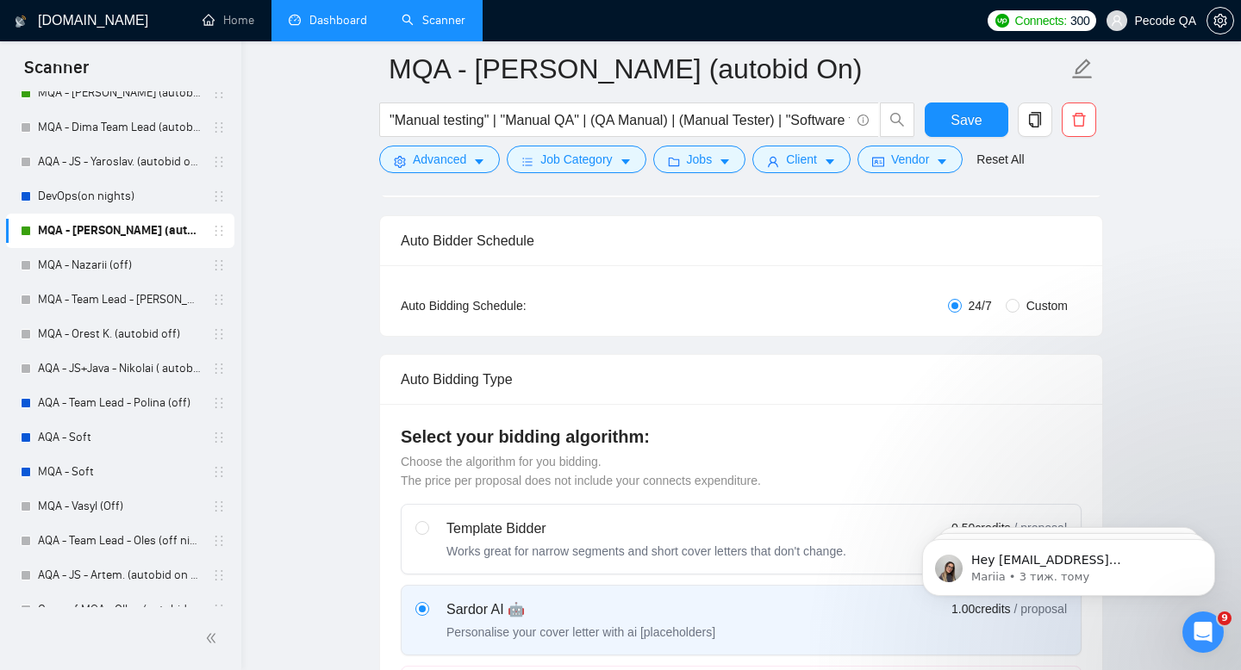
click at [333, 22] on link "Dashboard" at bounding box center [328, 20] width 78 height 15
